Goal: Task Accomplishment & Management: Manage account settings

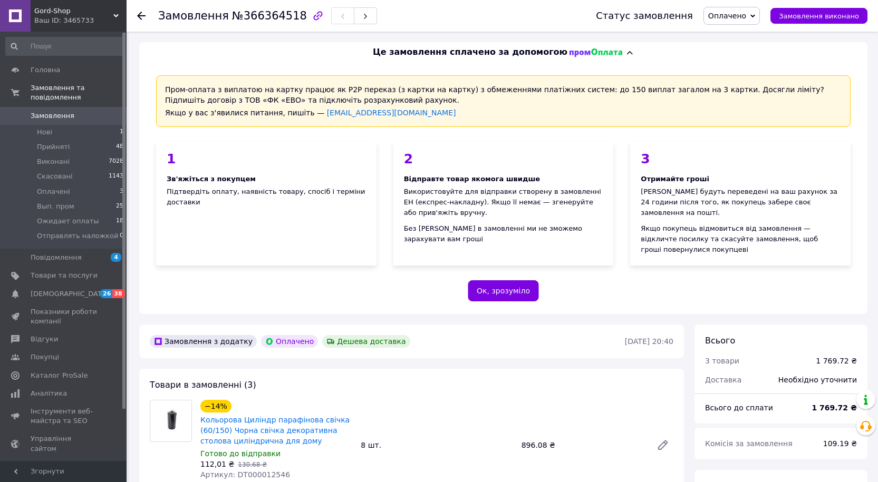
scroll to position [158, 0]
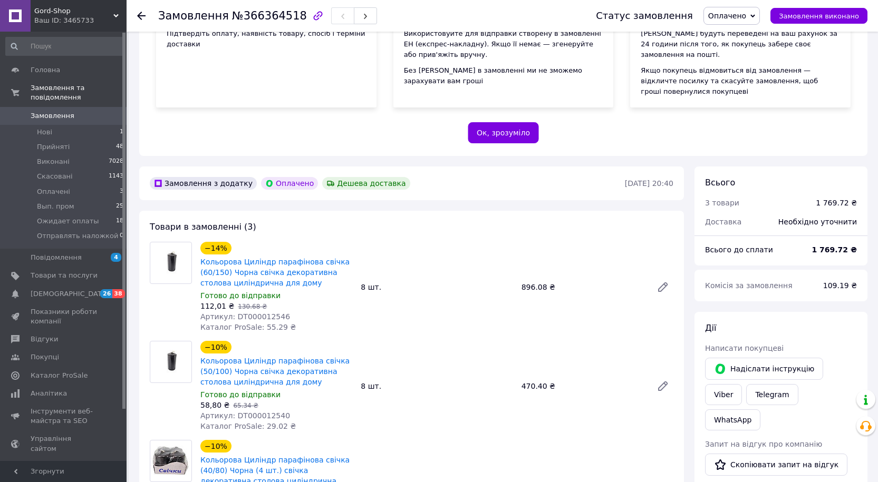
click at [38, 111] on span "Замовлення" at bounding box center [53, 115] width 44 height 9
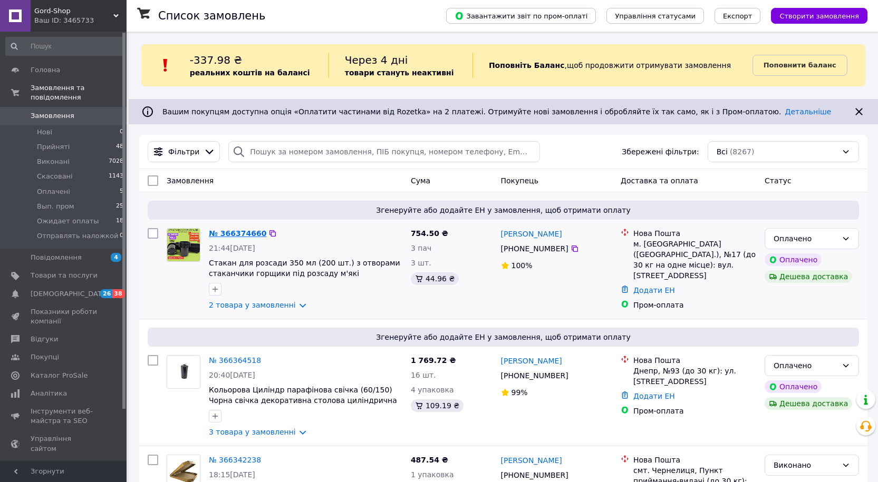
click at [241, 234] on link "№ 366374660" at bounding box center [237, 233] width 57 height 8
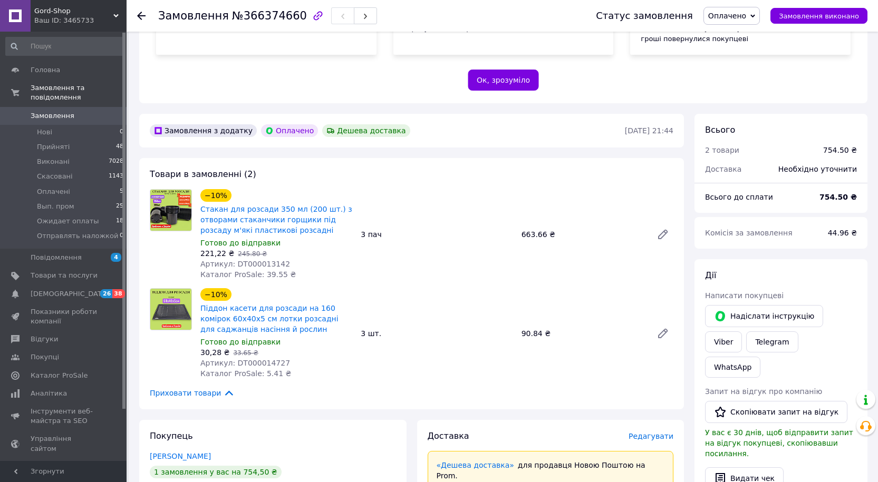
scroll to position [316, 0]
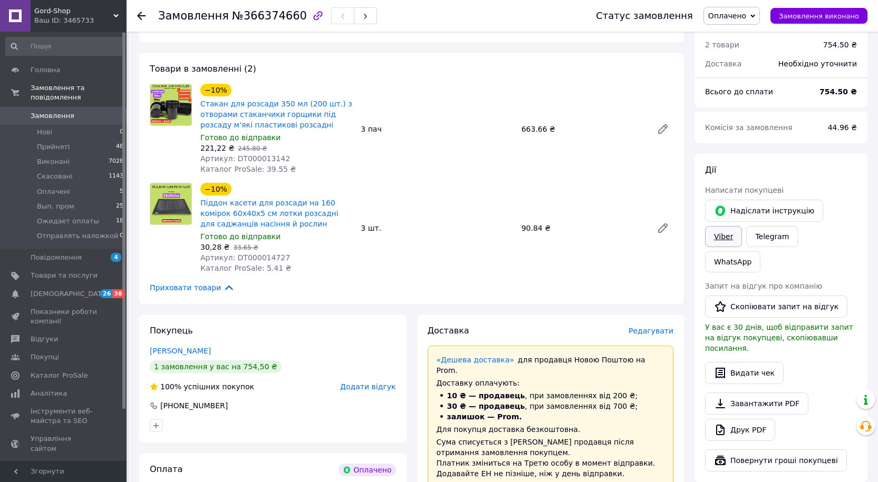
click at [742, 226] on link "Viber" at bounding box center [723, 236] width 37 height 21
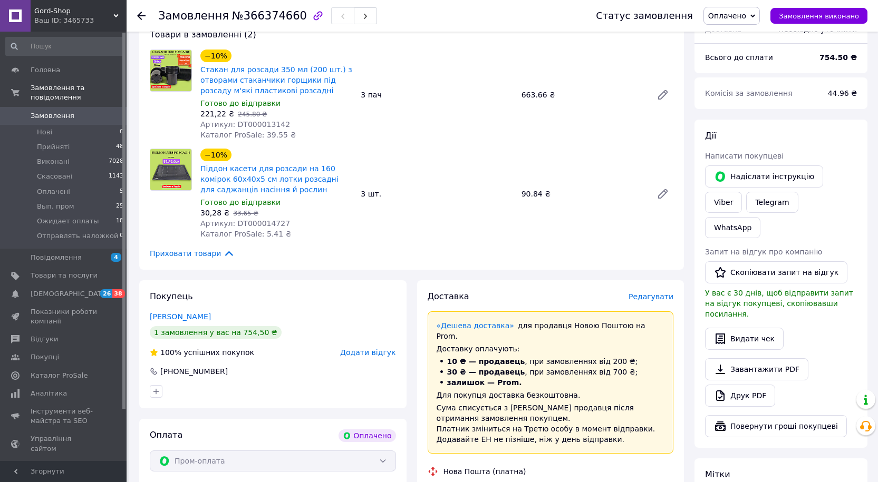
scroll to position [369, 0]
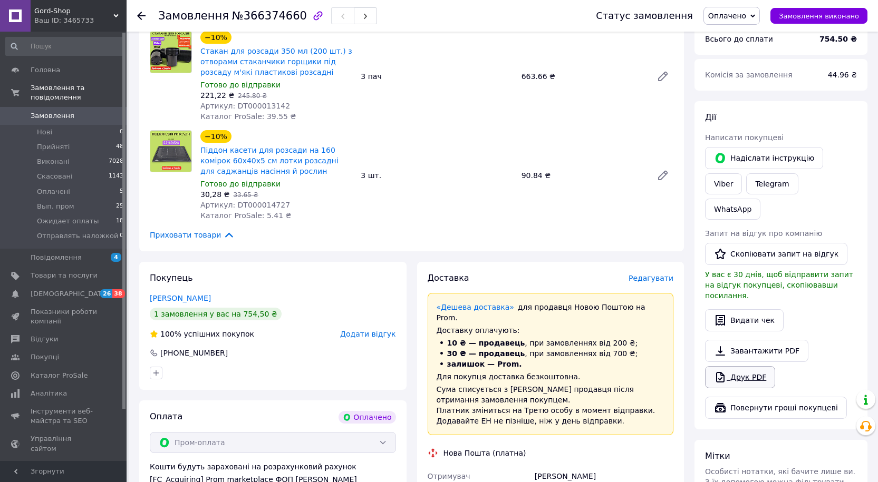
click at [740, 366] on link "Друк PDF" at bounding box center [740, 377] width 70 height 22
click at [47, 111] on span "Замовлення" at bounding box center [53, 115] width 44 height 9
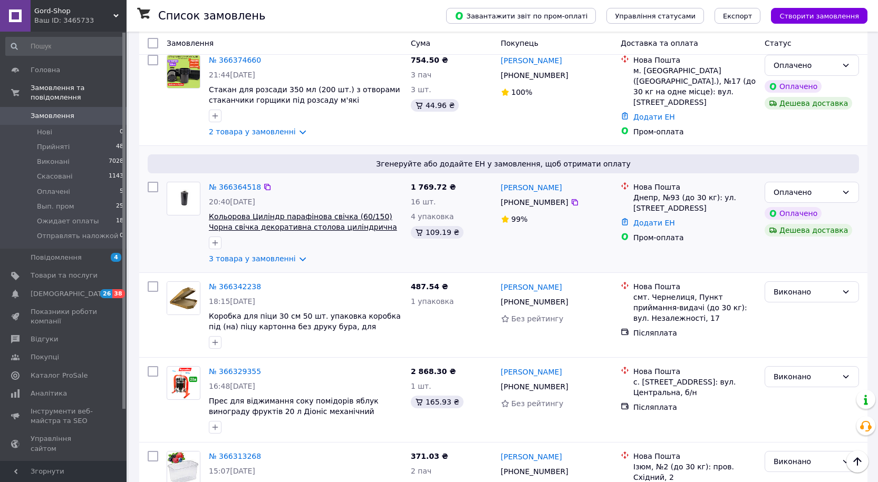
scroll to position [158, 0]
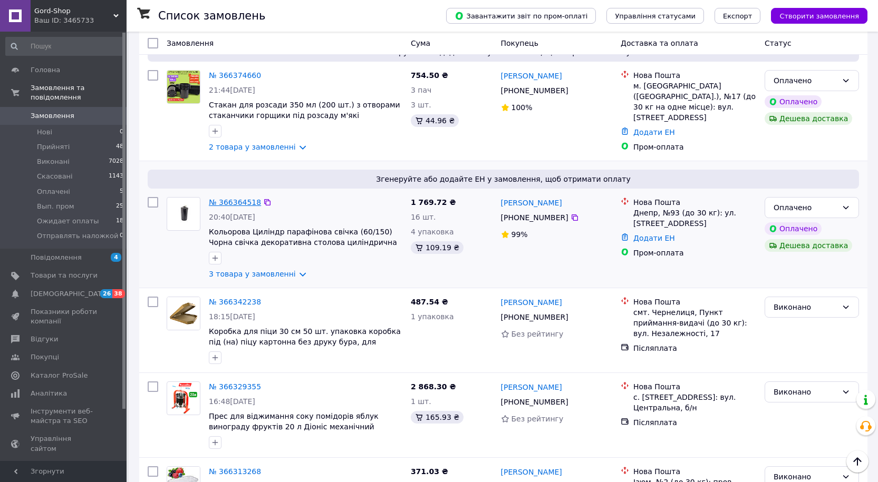
click at [240, 202] on link "№ 366364518" at bounding box center [235, 202] width 52 height 8
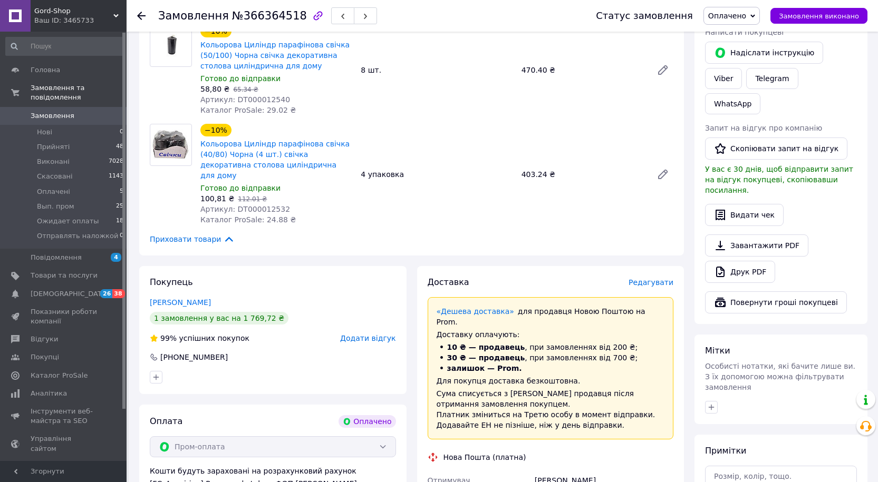
scroll to position [633, 0]
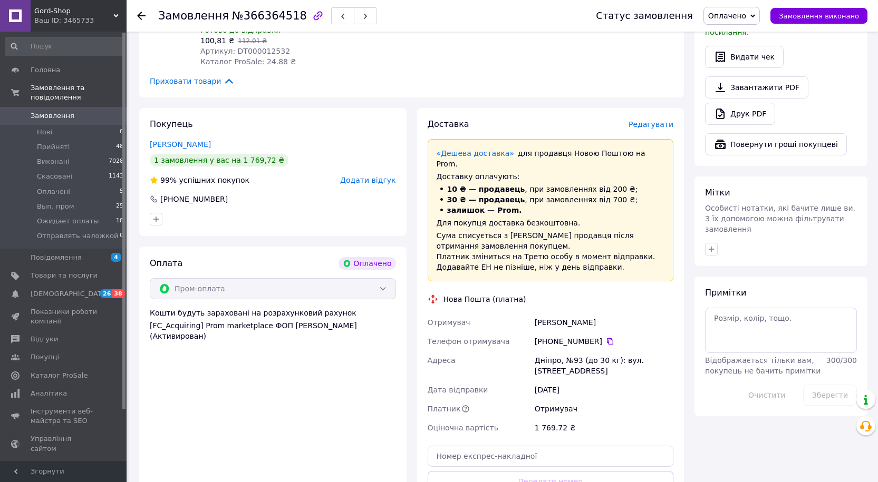
drag, startPoint x: 598, startPoint y: 293, endPoint x: 535, endPoint y: 292, distance: 63.3
click at [535, 313] on div "[PERSON_NAME]" at bounding box center [603, 322] width 143 height 19
copy div "[PERSON_NAME]"
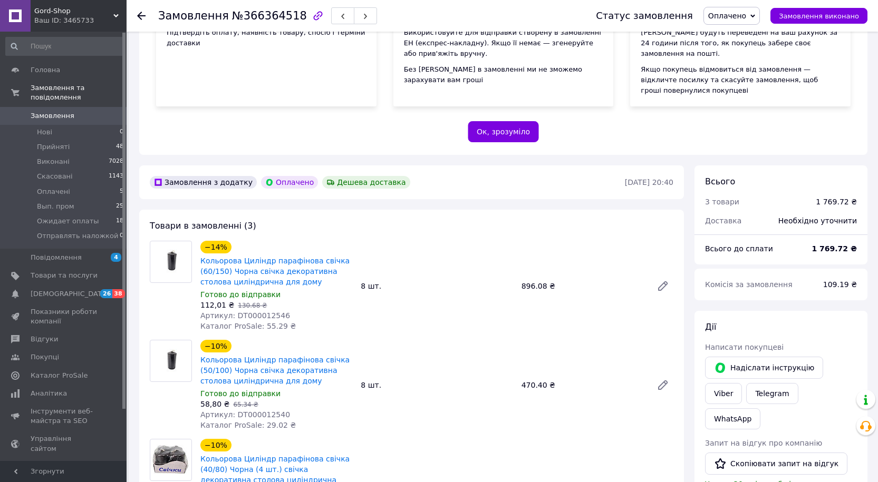
scroll to position [158, 0]
click at [742, 21] on span "Оплачено" at bounding box center [731, 16] width 56 height 18
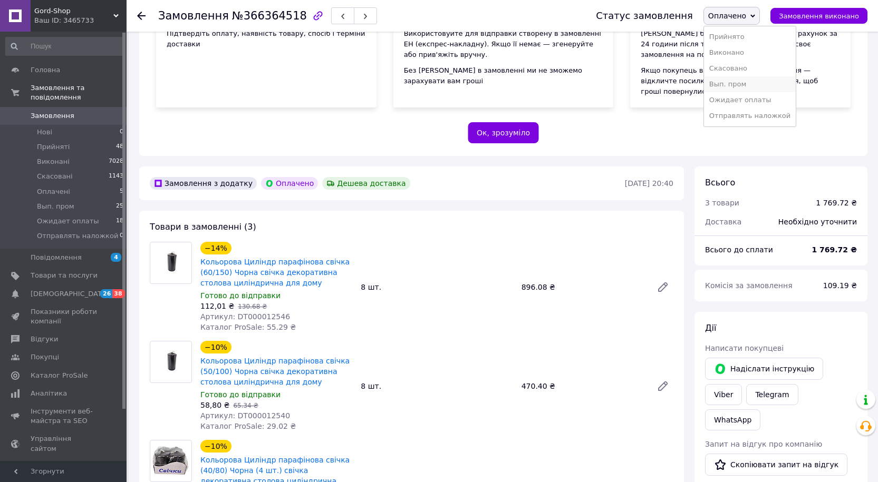
click at [743, 83] on li "Вып. пром" at bounding box center [750, 84] width 92 height 16
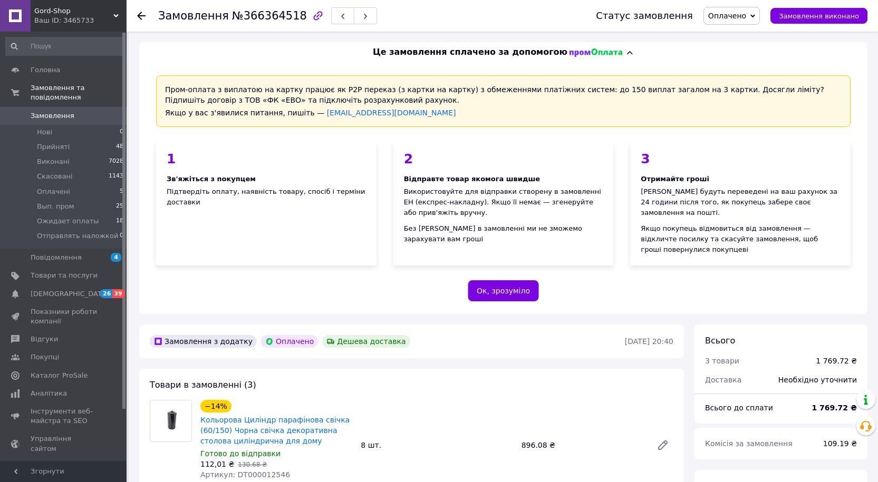
click at [744, 17] on span "Оплачено" at bounding box center [727, 16] width 38 height 8
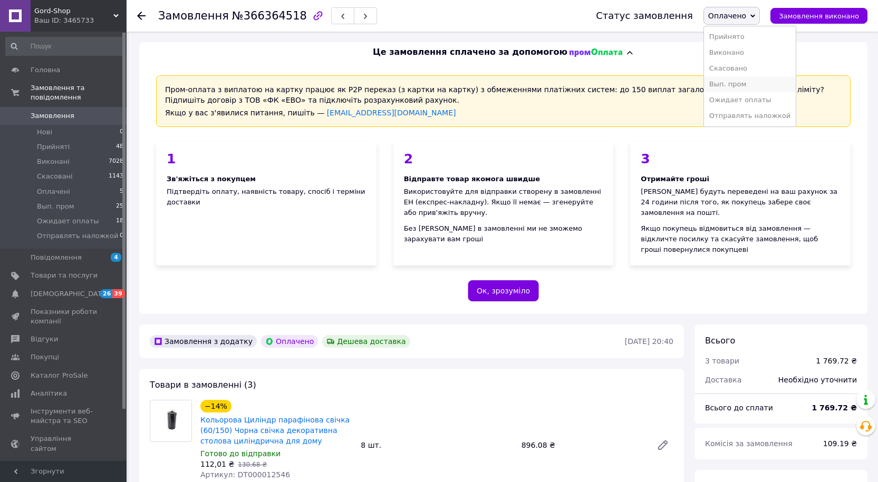
click at [739, 85] on li "Вып. пром" at bounding box center [750, 84] width 92 height 16
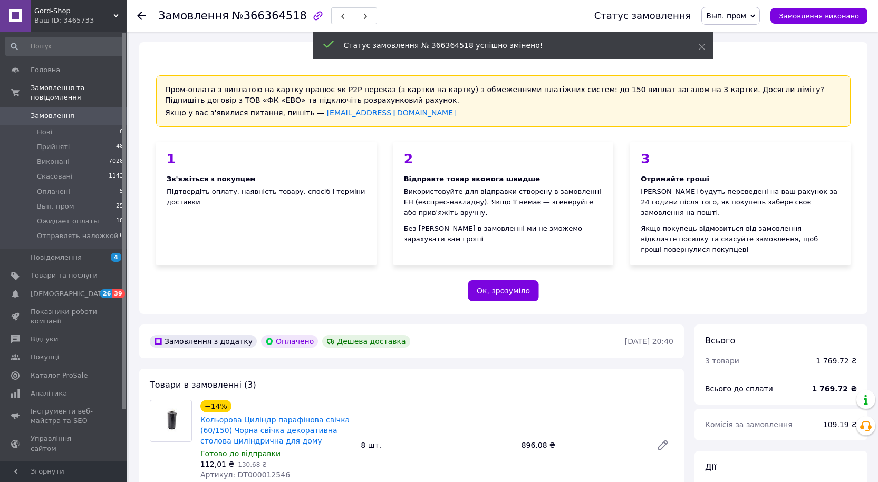
click at [55, 111] on span "Замовлення" at bounding box center [53, 115] width 44 height 9
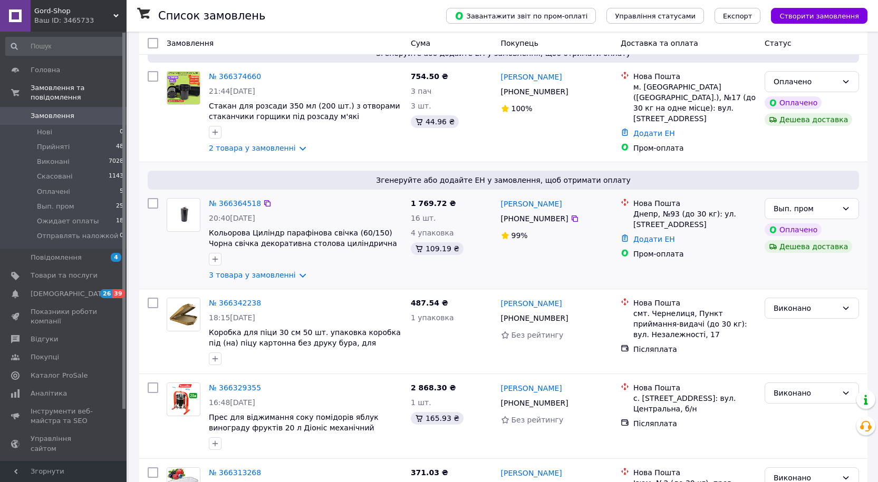
scroll to position [158, 0]
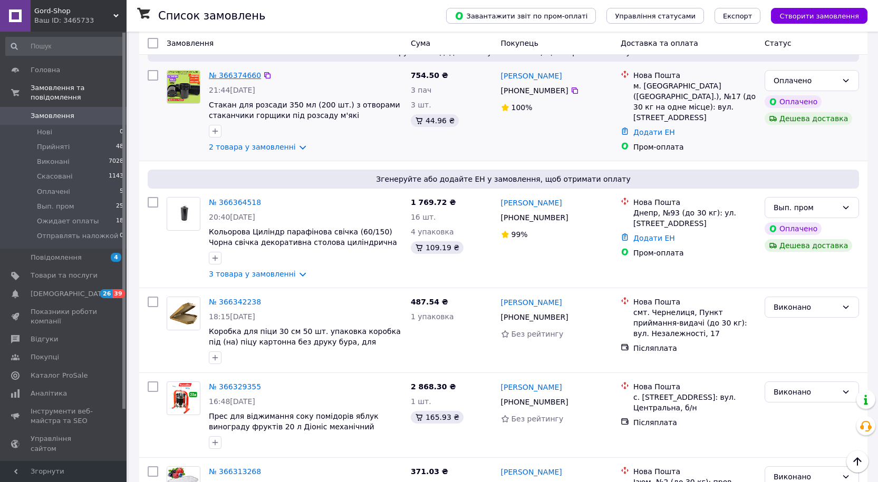
click at [230, 71] on link "№ 366374660" at bounding box center [235, 75] width 52 height 8
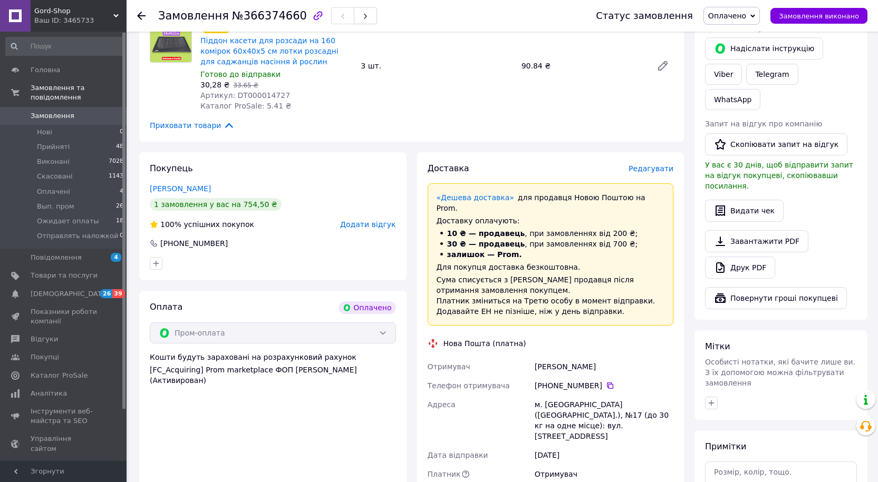
scroll to position [527, 0]
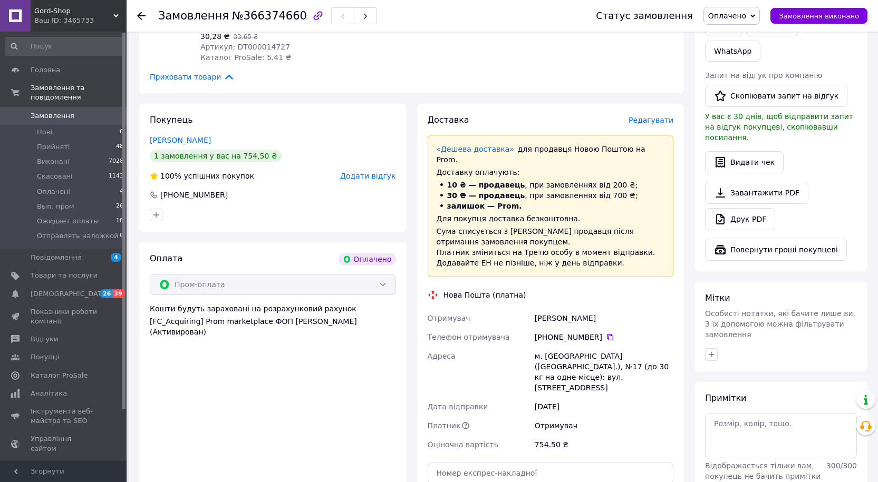
drag, startPoint x: 603, startPoint y: 298, endPoint x: 536, endPoint y: 296, distance: 66.5
click at [536, 309] on div "[PERSON_NAME]" at bounding box center [603, 318] width 143 height 19
copy div "[PERSON_NAME]"
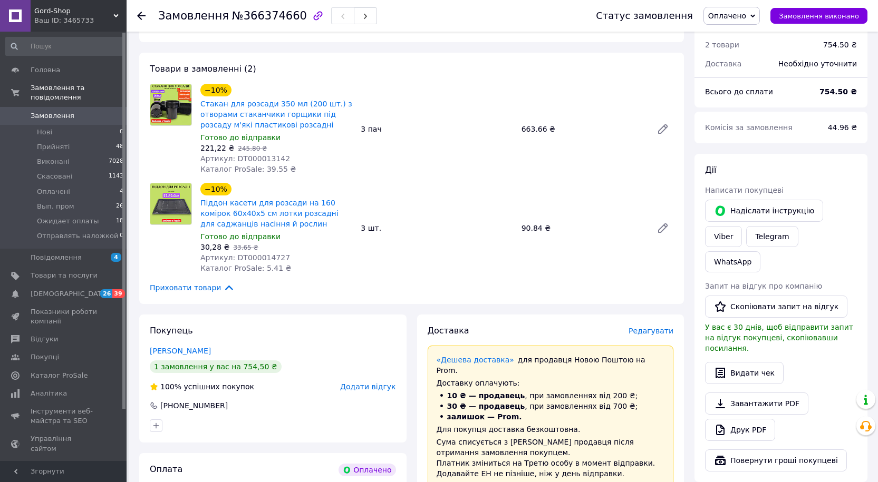
scroll to position [264, 0]
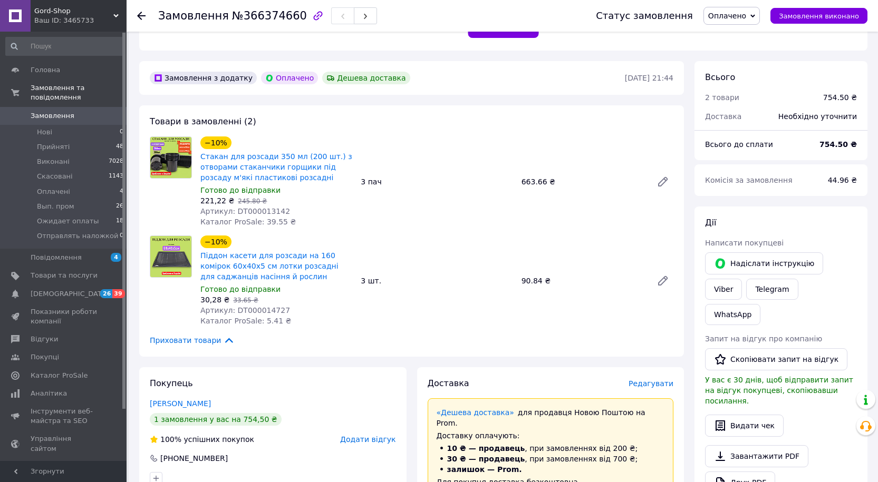
click at [746, 12] on span "Оплачено" at bounding box center [727, 16] width 38 height 8
click at [737, 86] on li "Вып. пром" at bounding box center [750, 84] width 92 height 16
click at [56, 111] on span "Замовлення" at bounding box center [53, 115] width 44 height 9
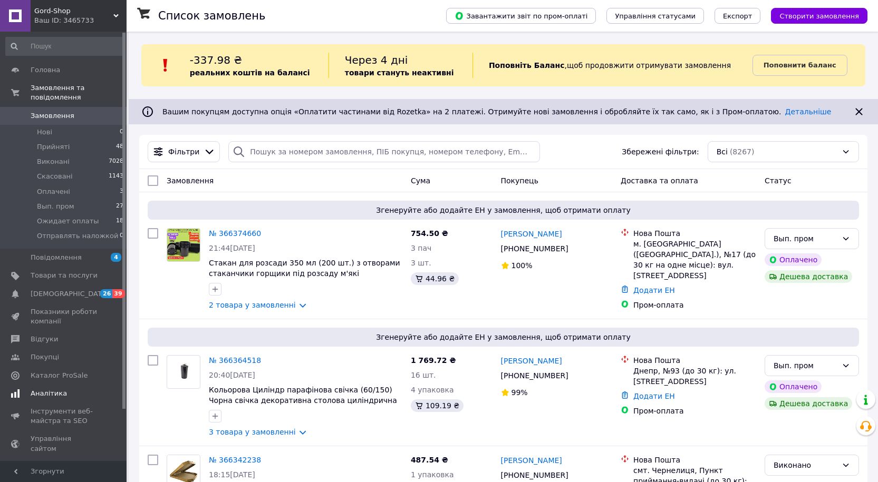
click at [36, 389] on span "Аналітика" at bounding box center [49, 393] width 36 height 9
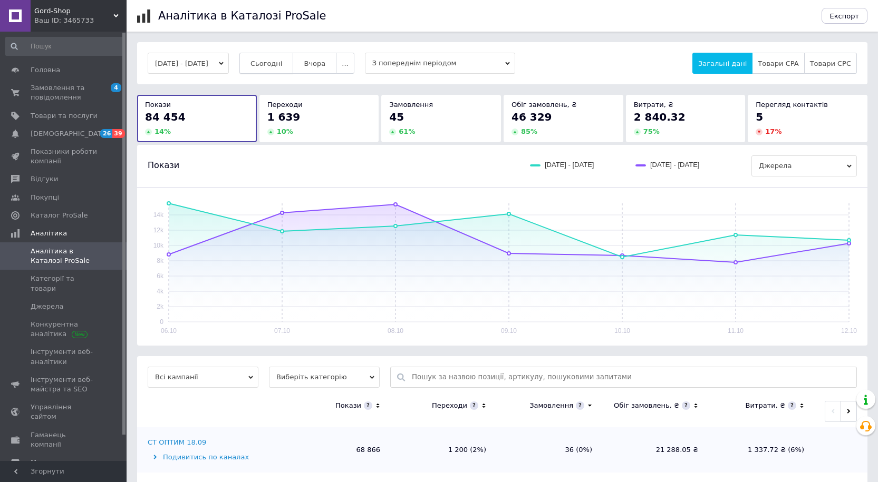
click at [278, 65] on span "Сьогодні" at bounding box center [266, 64] width 32 height 8
